Goal: Task Accomplishment & Management: Manage account settings

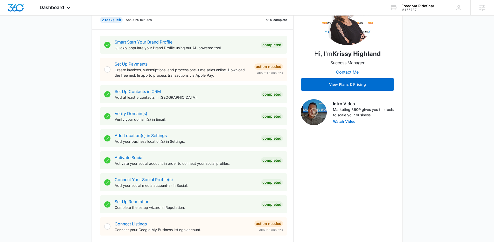
scroll to position [238, 0]
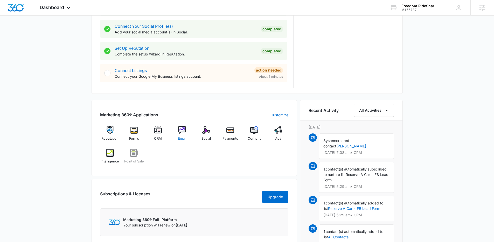
click at [191, 133] on div "Email" at bounding box center [182, 135] width 20 height 19
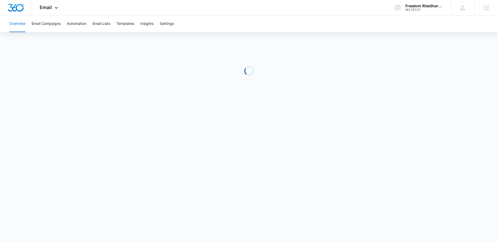
click at [177, 23] on div "Overview Email Campaigns Automation Email Lists Templates Insights Settings" at bounding box center [249, 24] width 486 height 17
click at [173, 24] on button "Settings" at bounding box center [167, 24] width 14 height 17
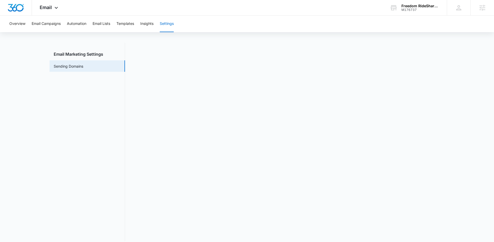
scroll to position [11, 0]
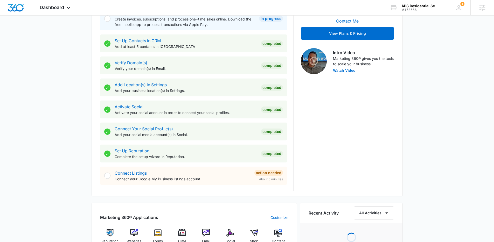
scroll to position [230, 0]
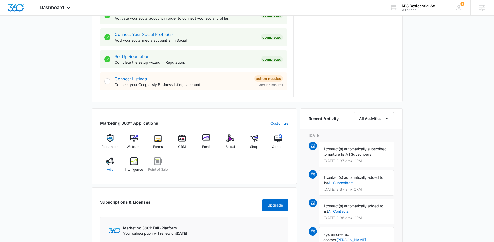
click at [108, 164] on img at bounding box center [110, 161] width 8 height 8
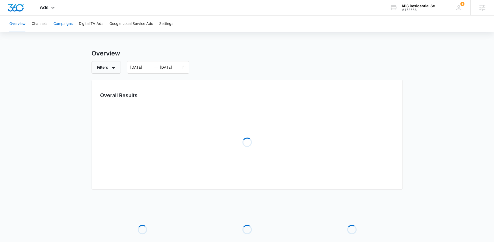
click at [65, 29] on button "Campaigns" at bounding box center [62, 24] width 19 height 17
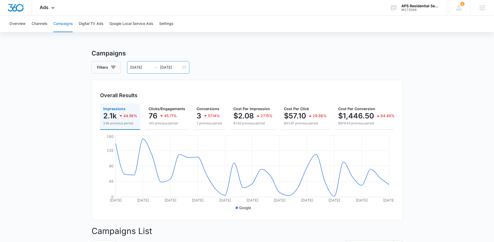
click at [184, 67] on div "07/07/2025 08/06/2025" at bounding box center [158, 67] width 62 height 12
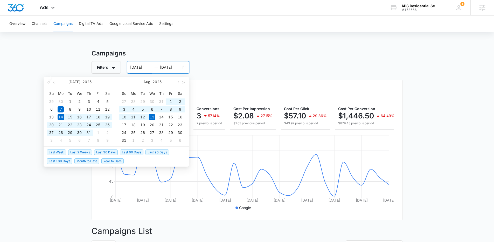
click at [106, 153] on span "Last 30 Days" at bounding box center [106, 153] width 24 height 6
type input "07/14/2025"
type input "08/13/2025"
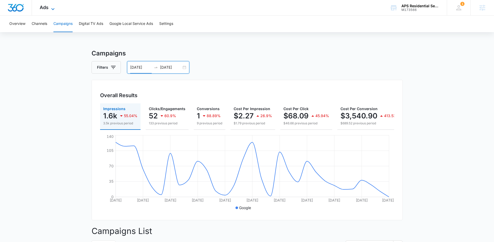
click at [52, 6] on icon at bounding box center [53, 9] width 6 height 6
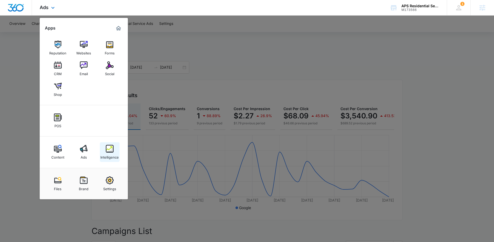
click at [109, 148] on img at bounding box center [110, 149] width 8 height 8
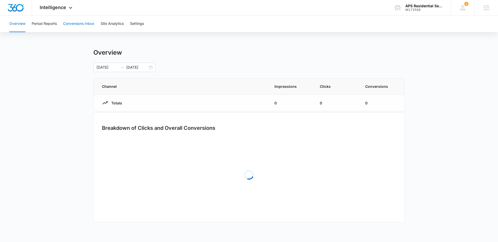
click at [74, 21] on button "Conversions Inbox" at bounding box center [78, 24] width 31 height 17
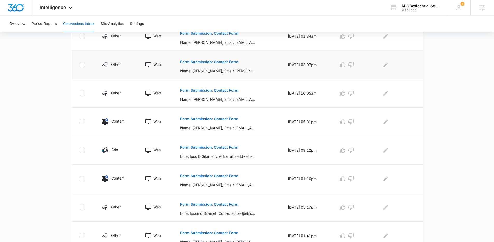
scroll to position [223, 0]
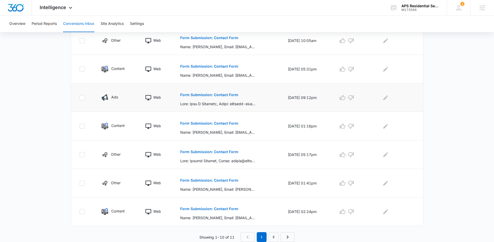
click at [211, 94] on p "Form Submission: Contact Form" at bounding box center [209, 95] width 58 height 4
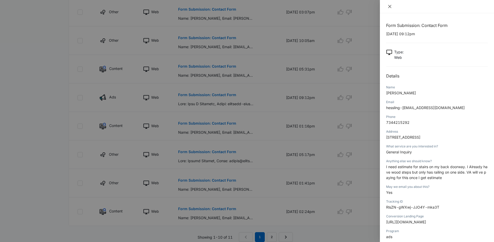
click at [390, 6] on icon "close" at bounding box center [390, 6] width 4 height 4
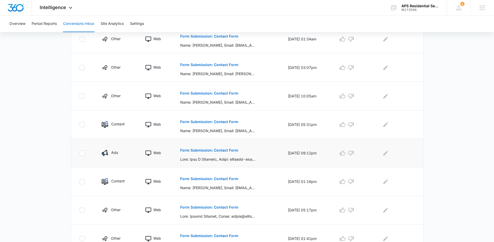
scroll to position [163, 0]
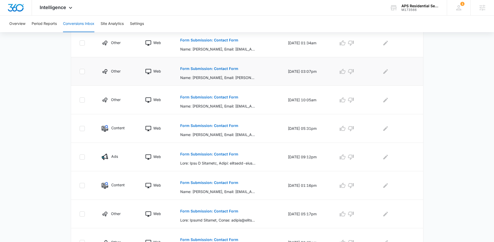
click at [218, 70] on p "Form Submission: Contact Form" at bounding box center [209, 69] width 58 height 4
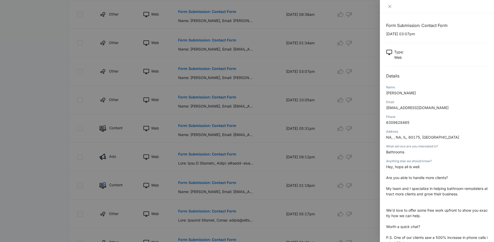
click at [274, 98] on div at bounding box center [247, 121] width 494 height 242
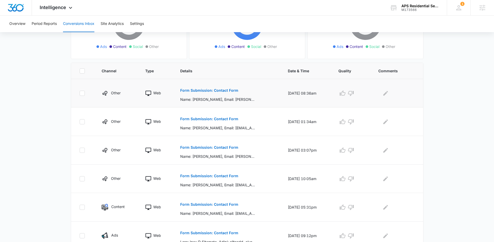
scroll to position [82, 0]
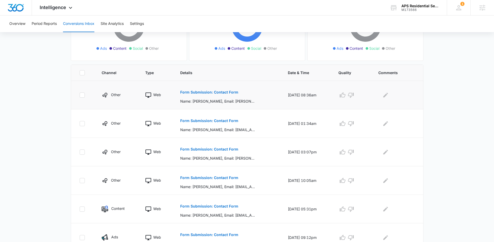
click at [204, 94] on button "Form Submission: Contact Form" at bounding box center [209, 92] width 58 height 12
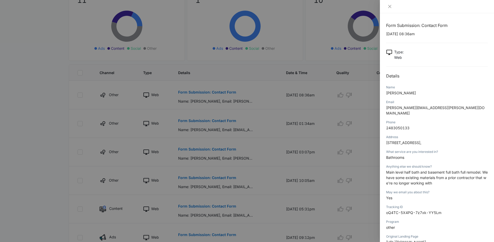
click at [263, 122] on div at bounding box center [247, 121] width 494 height 242
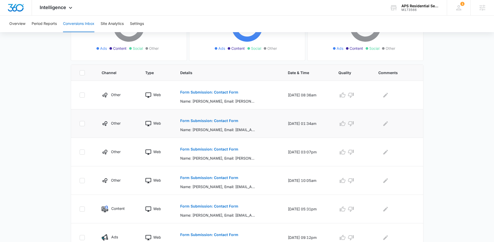
click at [215, 122] on p "Form Submission: Contact Form" at bounding box center [209, 121] width 58 height 4
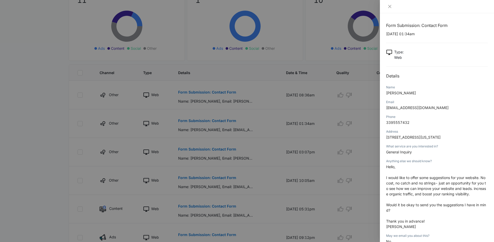
click at [323, 158] on div at bounding box center [247, 121] width 494 height 242
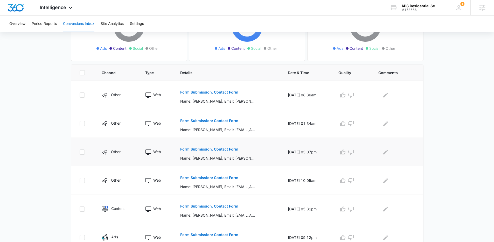
click at [214, 152] on button "Form Submission: Contact Form" at bounding box center [209, 149] width 58 height 12
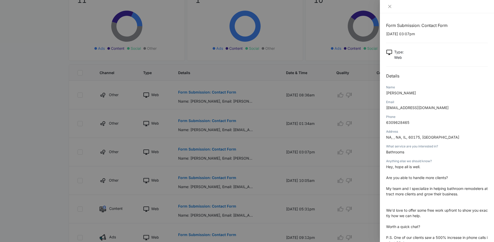
scroll to position [1, 0]
click at [305, 155] on div at bounding box center [247, 121] width 494 height 242
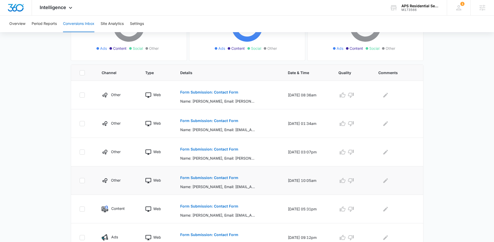
click at [208, 179] on p "Form Submission: Contact Form" at bounding box center [209, 178] width 58 height 4
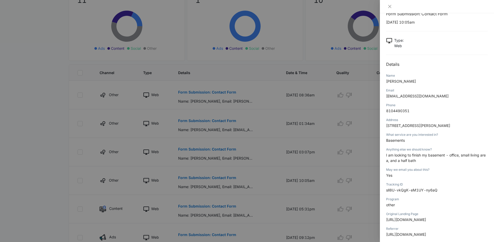
scroll to position [39, 0]
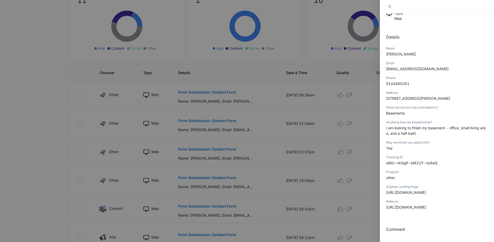
click at [268, 149] on div at bounding box center [247, 121] width 494 height 242
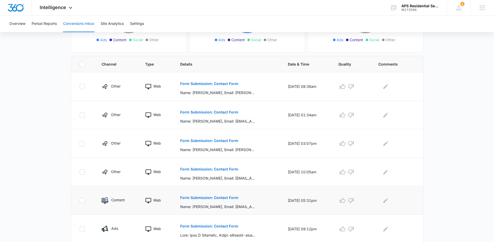
scroll to position [94, 0]
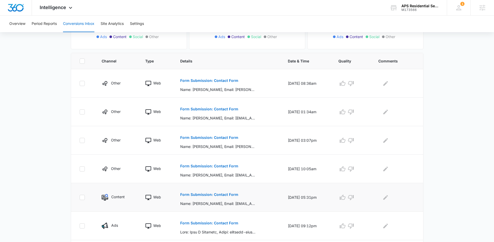
click at [209, 195] on p "Form Submission: Contact Form" at bounding box center [209, 195] width 58 height 4
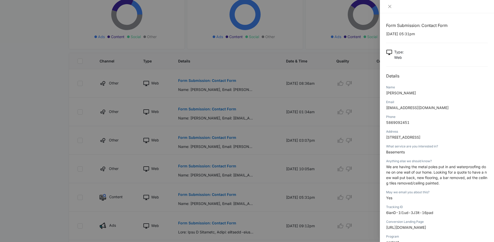
click at [263, 148] on div at bounding box center [247, 121] width 494 height 242
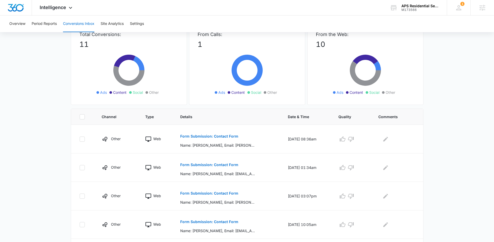
scroll to position [0, 0]
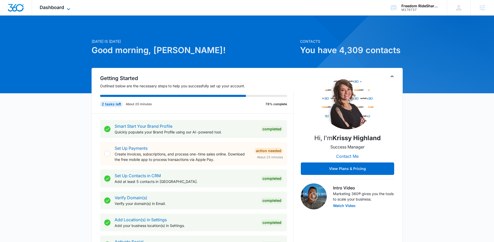
click at [61, 8] on span "Dashboard" at bounding box center [52, 7] width 24 height 5
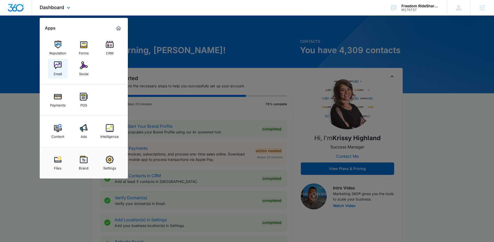
click at [59, 66] on img at bounding box center [58, 65] width 8 height 8
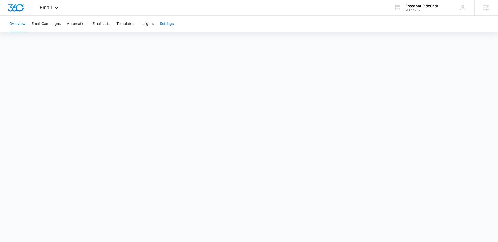
click at [170, 27] on button "Settings" at bounding box center [167, 24] width 14 height 17
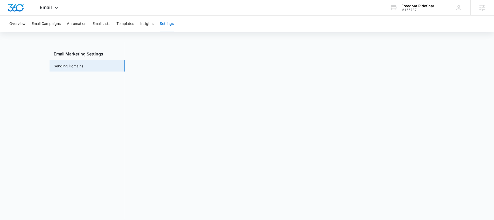
scroll to position [11, 0]
